Goal: Information Seeking & Learning: Learn about a topic

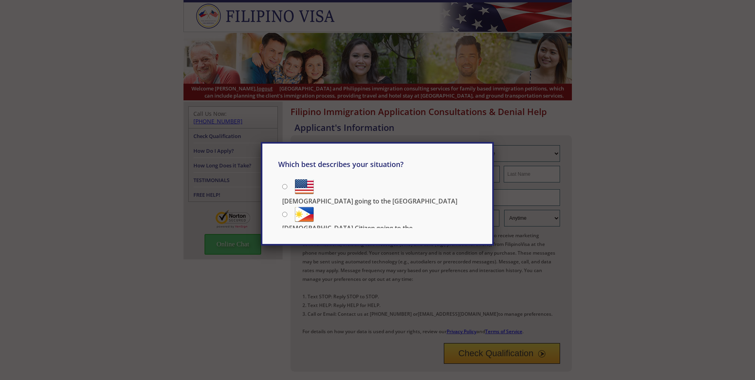
click at [152, 291] on div "Which best describes your situation? [DEMOGRAPHIC_DATA] going to the [GEOGRAPHI…" at bounding box center [377, 190] width 755 height 380
click at [286, 187] on input "[DEMOGRAPHIC_DATA] going to the [GEOGRAPHIC_DATA]" at bounding box center [284, 186] width 5 height 5
radio input "true"
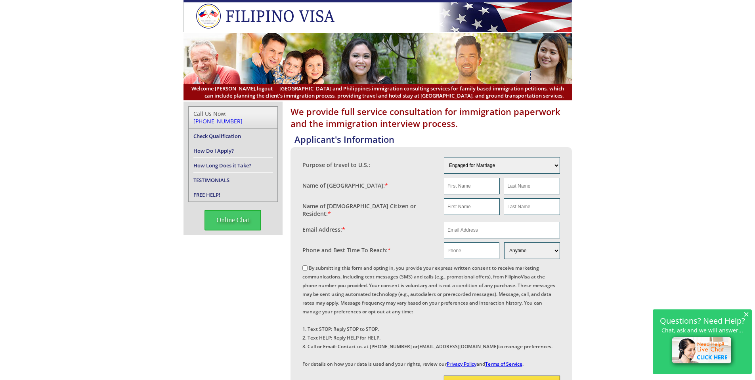
click at [696, 347] on img at bounding box center [703, 351] width 68 height 35
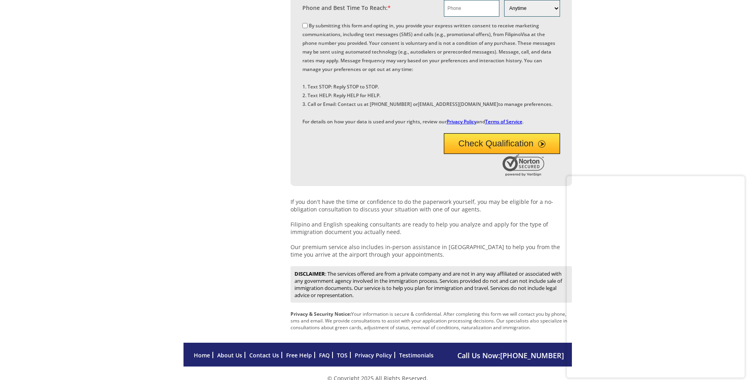
scroll to position [278, 0]
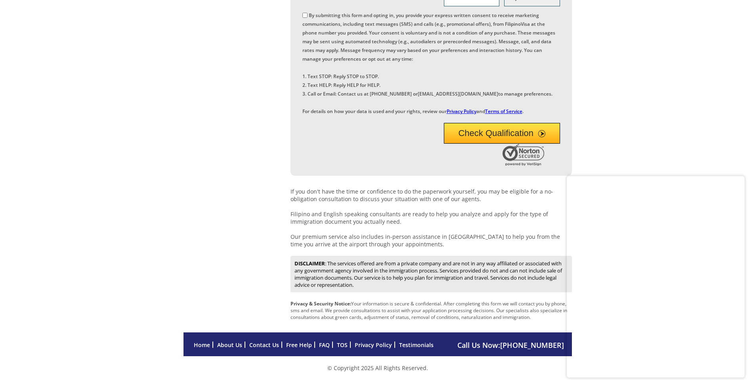
click at [206, 345] on link "Home" at bounding box center [202, 345] width 16 height 8
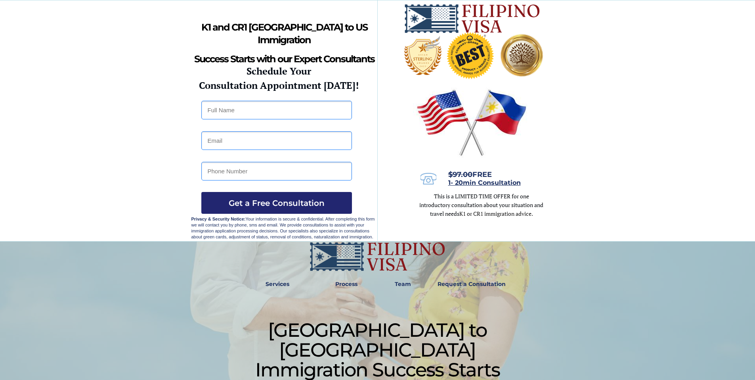
drag, startPoint x: 447, startPoint y: 1, endPoint x: 439, endPoint y: 10, distance: 11.9
click at [447, 1] on div at bounding box center [378, 120] width 373 height 241
click at [439, 10] on img at bounding box center [472, 19] width 137 height 30
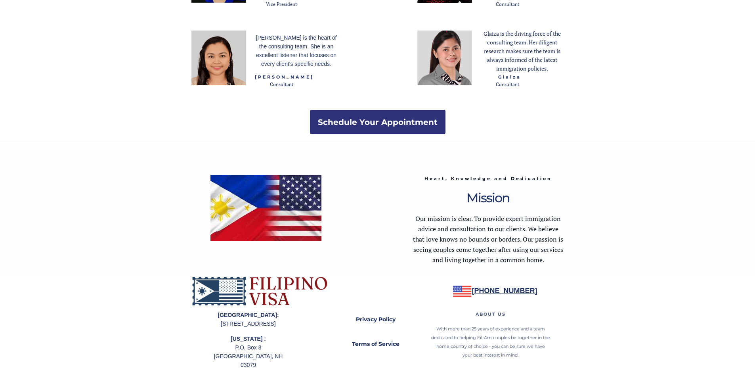
scroll to position [1072, 0]
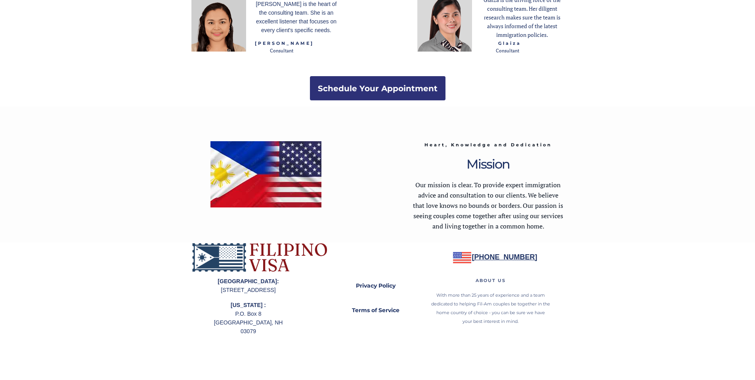
click at [237, 252] on img at bounding box center [260, 257] width 137 height 30
click at [219, 264] on img at bounding box center [260, 257] width 137 height 30
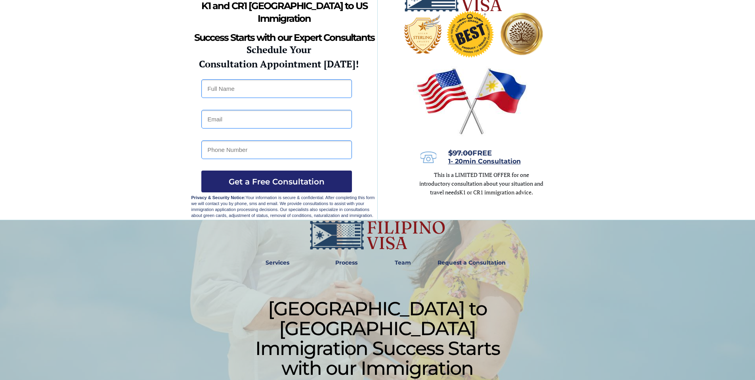
scroll to position [0, 0]
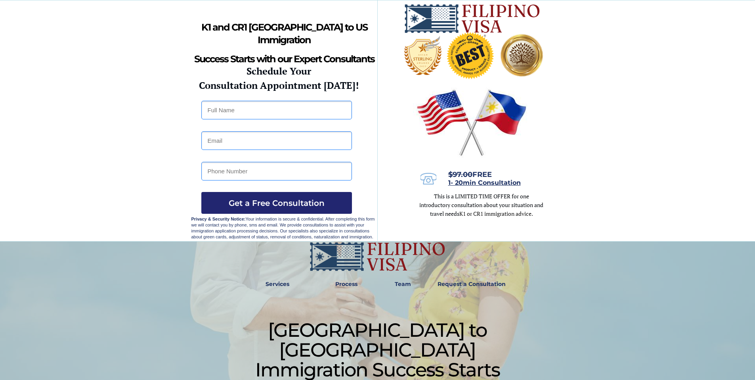
click at [354, 268] on img at bounding box center [377, 257] width 137 height 30
click at [279, 284] on strong "Services" at bounding box center [278, 283] width 24 height 7
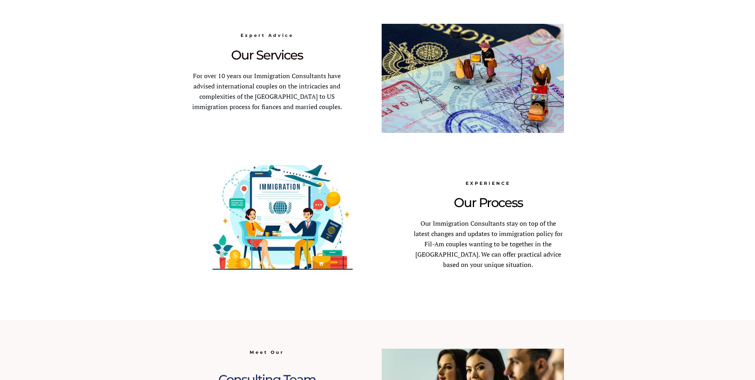
click at [482, 210] on span "Our Process" at bounding box center [488, 202] width 69 height 15
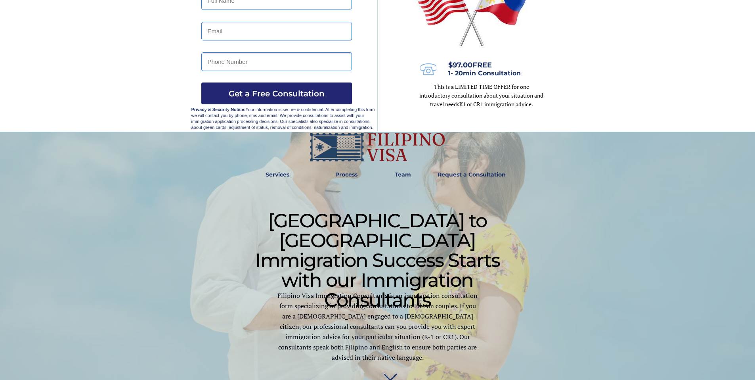
scroll to position [0, 0]
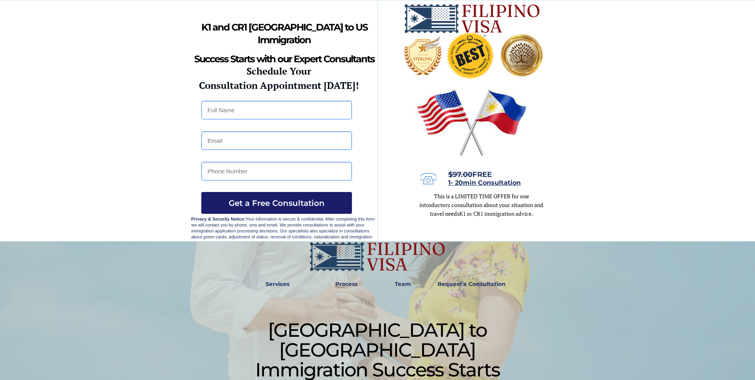
click at [326, 213] on button "Get a Free Consultation" at bounding box center [276, 203] width 151 height 22
click at [477, 181] on span "1- 20min Consultation" at bounding box center [485, 183] width 73 height 8
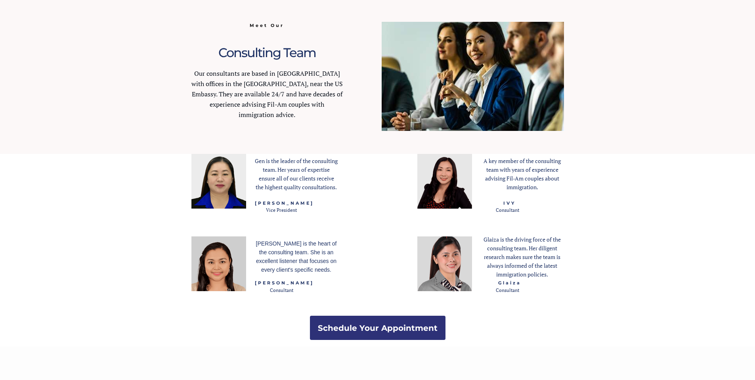
scroll to position [1072, 0]
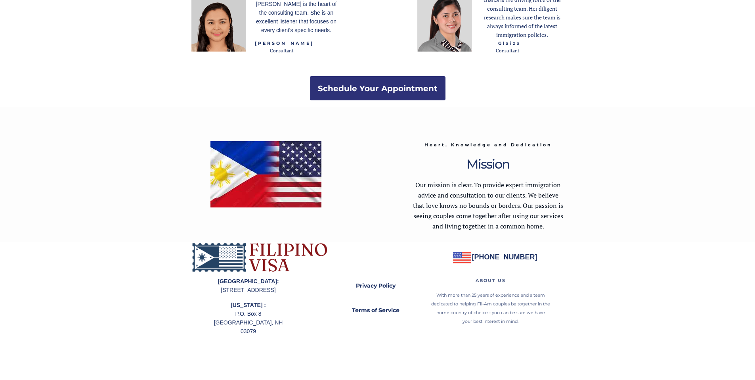
drag, startPoint x: 211, startPoint y: 288, endPoint x: 244, endPoint y: 297, distance: 34.8
click at [244, 294] on p "Philippines: 27th Floor, Pearl of the Orient Tower, Roxas Blvd Barangay 667, Ma…" at bounding box center [249, 285] width 74 height 17
drag, startPoint x: 213, startPoint y: 291, endPoint x: 281, endPoint y: 304, distance: 69.1
click at [281, 294] on p "Philippines: 27th Floor, Pearl of the Orient Tower, Roxas Blvd Barangay 667, Ma…" at bounding box center [249, 285] width 74 height 17
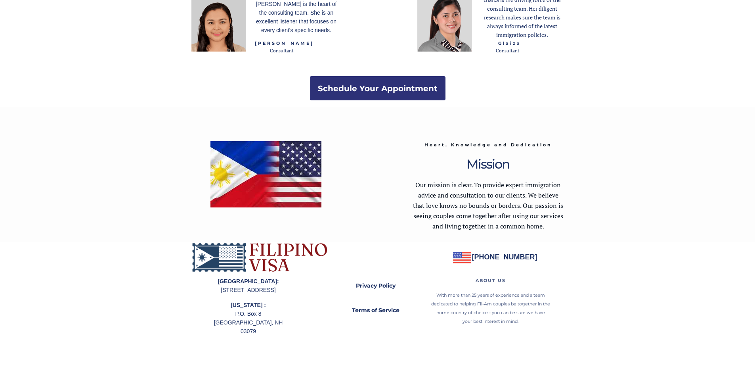
click at [286, 308] on div at bounding box center [378, 311] width 373 height 138
drag, startPoint x: 289, startPoint y: 307, endPoint x: 223, endPoint y: 297, distance: 66.5
click at [223, 294] on p "Philippines: 27th Floor, Pearl of the Orient Tower, Roxas Blvd Barangay 667, Ma…" at bounding box center [249, 285] width 74 height 17
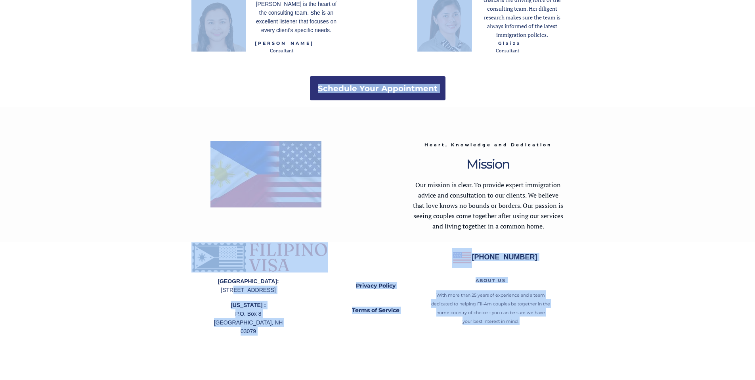
drag, startPoint x: 211, startPoint y: 290, endPoint x: 222, endPoint y: 292, distance: 11.0
click at [222, 292] on p "Philippines: 27th Floor, Pearl of the Orient Tower, Roxas Blvd Barangay 667, Ma…" at bounding box center [249, 285] width 74 height 17
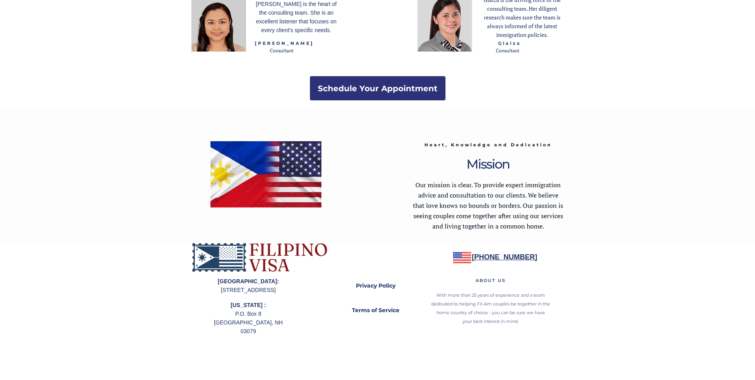
drag, startPoint x: 212, startPoint y: 289, endPoint x: 285, endPoint y: 305, distance: 74.7
click at [285, 294] on p "Philippines: 27th Floor, Pearl of the Orient Tower, Roxas Blvd Barangay 667, Ma…" at bounding box center [249, 285] width 74 height 17
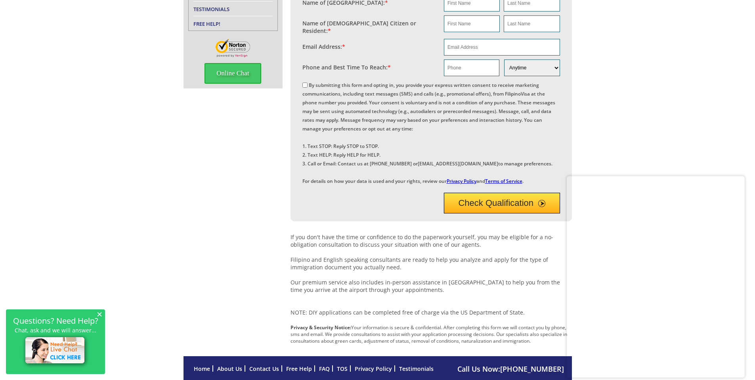
scroll to position [41, 0]
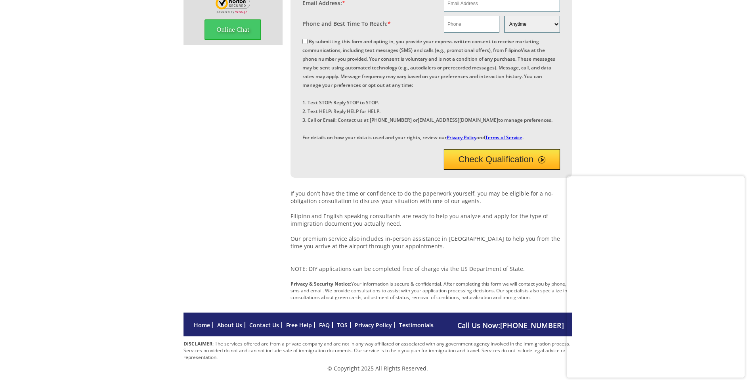
scroll to position [240, 0]
click at [673, 137] on div "We provide full-service immigration services Applicant's Information Purpose of…" at bounding box center [377, 100] width 755 height 426
click at [697, 131] on div "We provide full-service immigration services Applicant's Information Purpose of…" at bounding box center [377, 100] width 755 height 426
click at [740, 179] on div at bounding box center [742, 179] width 6 height 6
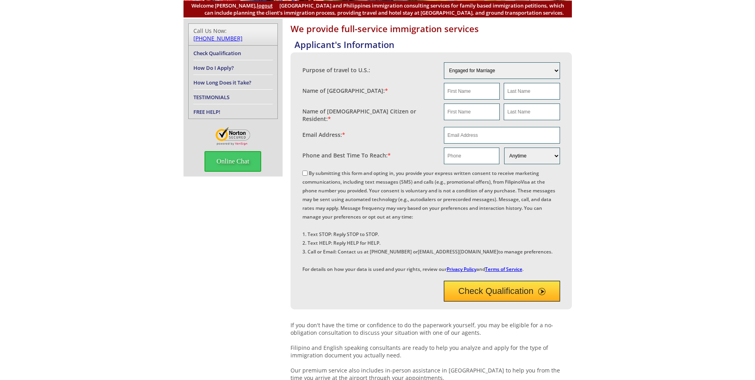
scroll to position [81, 0]
